Goal: Information Seeking & Learning: Learn about a topic

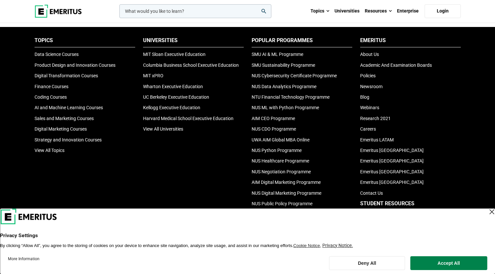
scroll to position [2164, 0]
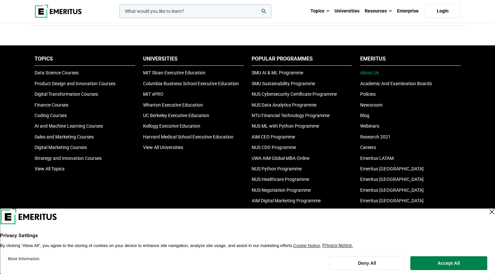
click at [370, 75] on link "About Us" at bounding box center [369, 72] width 19 height 5
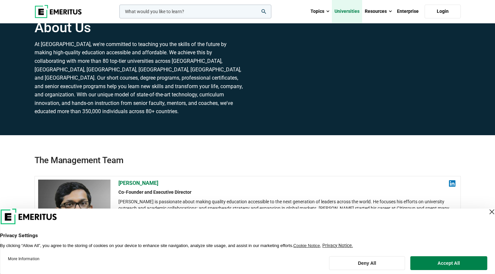
click at [342, 12] on link "Universities" at bounding box center [347, 11] width 30 height 23
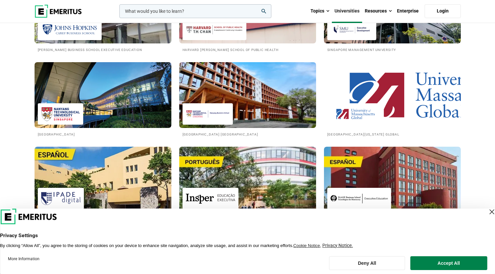
scroll to position [906, 0]
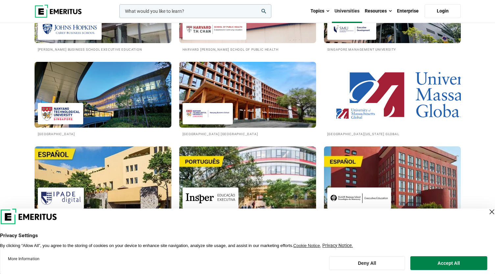
click at [83, 124] on div at bounding box center [61, 113] width 46 height 21
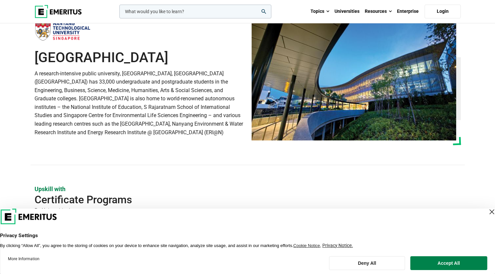
drag, startPoint x: 94, startPoint y: 98, endPoint x: 33, endPoint y: 80, distance: 63.4
click at [33, 80] on div "Nanyang Technological University A research-intensive public university, Nanyan…" at bounding box center [139, 82] width 217 height 125
copy h1 "Nanyang Technological University"
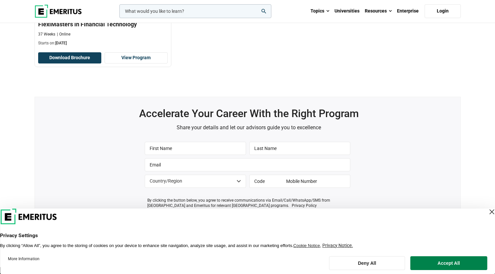
scroll to position [272, 0]
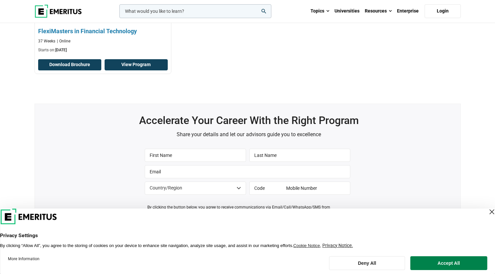
click at [127, 70] on link "View Program" at bounding box center [136, 64] width 63 height 11
